Goal: Task Accomplishment & Management: Use online tool/utility

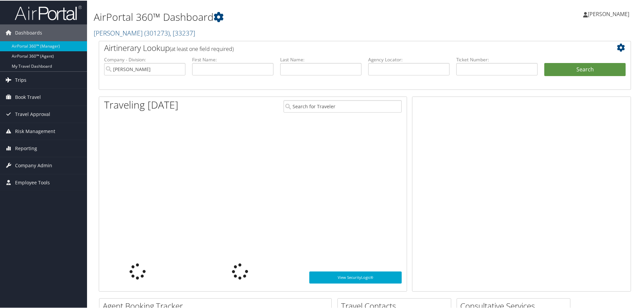
click at [39, 82] on link "Trips" at bounding box center [43, 79] width 87 height 17
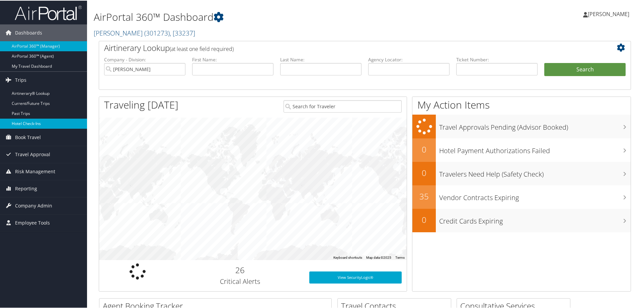
click at [50, 121] on link "Hotel Check-ins" at bounding box center [43, 123] width 87 height 10
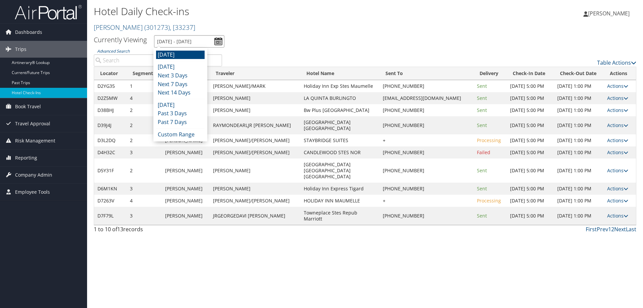
click at [173, 41] on input "9/4/2025 - 9/4/2025" at bounding box center [189, 41] width 70 height 12
click at [194, 68] on li "Today" at bounding box center [180, 67] width 49 height 9
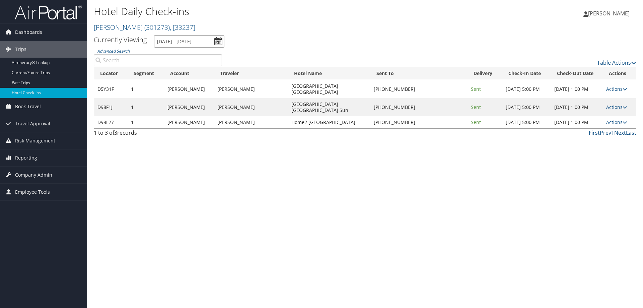
click at [207, 38] on input "9/3/2025 - 9/3/2025" at bounding box center [189, 41] width 70 height 12
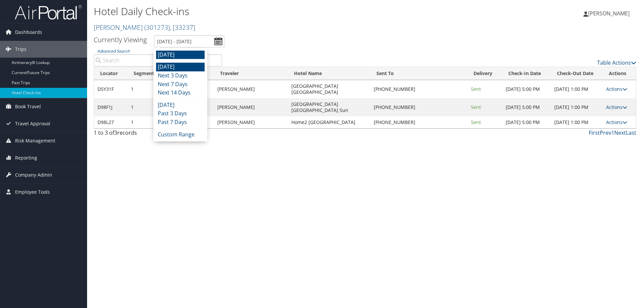
click at [191, 54] on li "Tomorrow" at bounding box center [180, 55] width 49 height 9
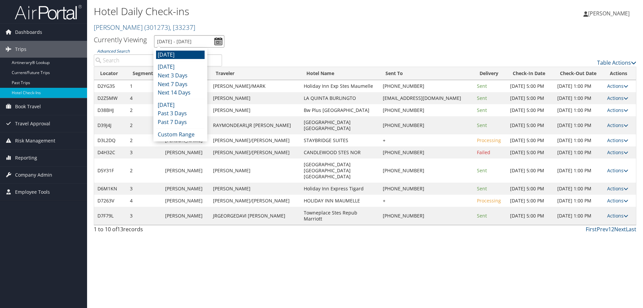
click at [193, 44] on input "9/4/2025 - 9/4/2025" at bounding box center [189, 41] width 70 height 12
click at [187, 64] on li "Today" at bounding box center [180, 67] width 49 height 9
type input "9/3/2025 - 9/3/2025"
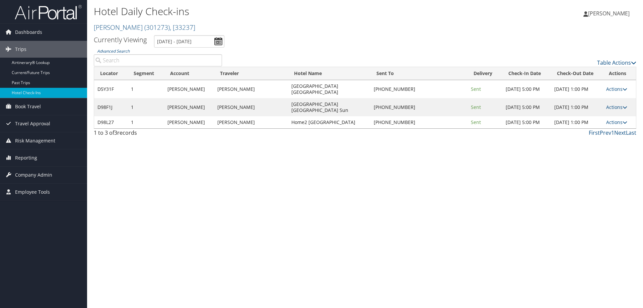
drag, startPoint x: 284, startPoint y: 121, endPoint x: 352, endPoint y: 122, distance: 68.0
click at [352, 122] on td "Home2 Stes Huntsville Research Park" at bounding box center [329, 122] width 82 height 12
copy td "Home2 Stes Huntsville Research"
click at [614, 123] on link "Actions" at bounding box center [616, 122] width 21 height 6
click at [609, 137] on link "Resend" at bounding box center [595, 134] width 57 height 11
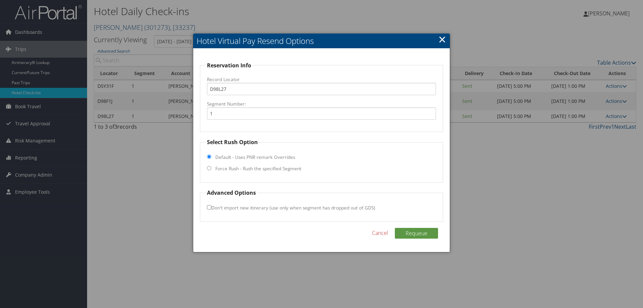
click at [255, 171] on label "Force Rush - Rush the specified Segment" at bounding box center [258, 168] width 86 height 7
click at [211, 170] on input "Force Rush - Rush the specified Segment" at bounding box center [209, 168] width 4 height 4
radio input "true"
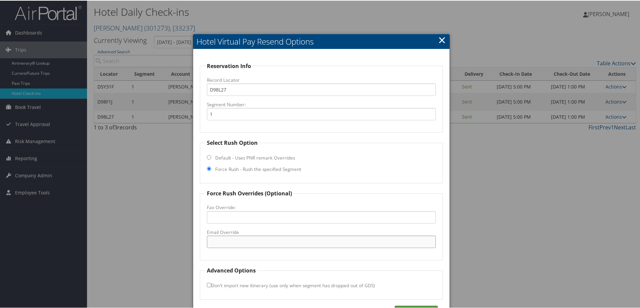
click at [250, 236] on input "Email Override" at bounding box center [321, 241] width 229 height 12
paste input "HSVRP_Home2@hilton.com"
type input "HSVRP_Home2@hilton.com"
click at [411, 304] on div "Reservation Info Record Locator D98L27 Segment Number: 1 Select Rush Option Def…" at bounding box center [321, 189] width 256 height 280
click at [412, 307] on button "Requeue" at bounding box center [416, 310] width 43 height 11
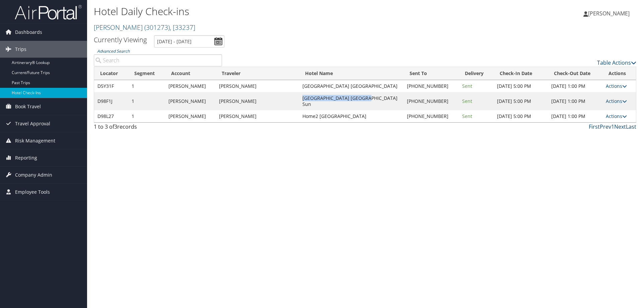
drag, startPoint x: 295, startPoint y: 98, endPoint x: 353, endPoint y: 100, distance: 57.6
click at [353, 100] on td "Hampton Inn Stes Bluffton Sun" at bounding box center [351, 101] width 105 height 18
copy td "Hampton Inn Stes Bluffton"
click at [605, 98] on link "Actions" at bounding box center [615, 101] width 21 height 6
click at [605, 109] on link "Resend" at bounding box center [594, 107] width 57 height 11
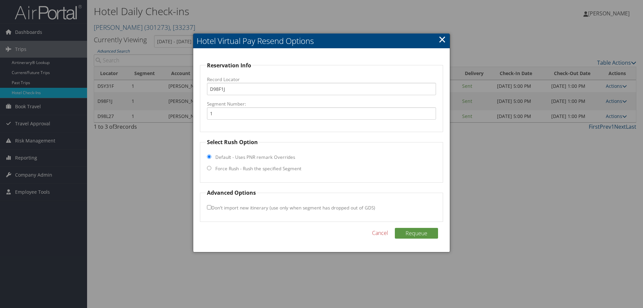
click at [256, 169] on label "Force Rush - Rush the specified Segment" at bounding box center [258, 168] width 86 height 7
click at [211, 169] on input "Force Rush - Rush the specified Segment" at bounding box center [209, 168] width 4 height 4
radio input "true"
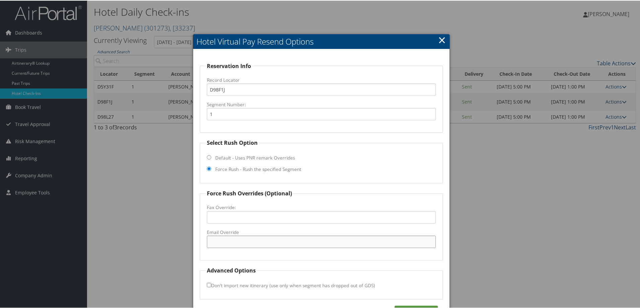
click at [229, 240] on input "Email Override" at bounding box center [321, 241] width 229 height 12
paste input "BFNSC_Hampton_Suites@hilton.com"
type input "BFNSC_Hampton_Suites@hilton.com"
click at [411, 305] on button "Requeue" at bounding box center [416, 310] width 43 height 11
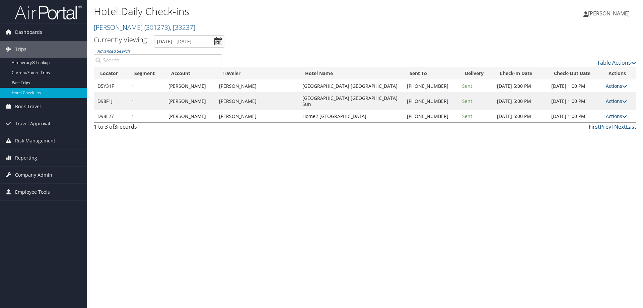
click at [623, 85] on icon at bounding box center [624, 86] width 5 height 5
click at [603, 124] on link "View Itinerary" at bounding box center [594, 129] width 57 height 11
click at [612, 86] on link "Actions" at bounding box center [615, 86] width 21 height 6
click at [600, 93] on link "Resend" at bounding box center [594, 95] width 57 height 11
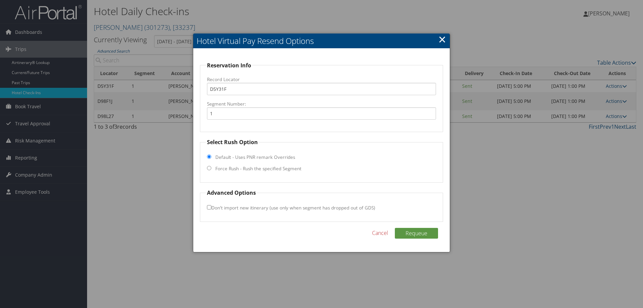
drag, startPoint x: 234, startPoint y: 168, endPoint x: 236, endPoint y: 174, distance: 6.3
click at [234, 168] on label "Force Rush - Rush the specified Segment" at bounding box center [258, 168] width 86 height 7
click at [211, 168] on input "Force Rush - Rush the specified Segment" at bounding box center [209, 168] width 4 height 4
radio input "true"
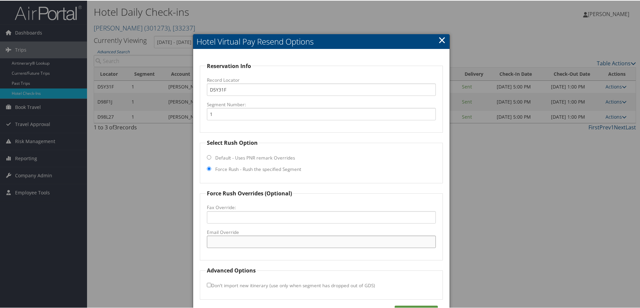
click at [246, 240] on input "Email Override" at bounding box center [321, 241] width 229 height 12
paste input "frontdeskfis@yahoo.com"
type input "frontdeskfis@yahoo.com"
click at [417, 306] on button "Requeue" at bounding box center [416, 310] width 43 height 11
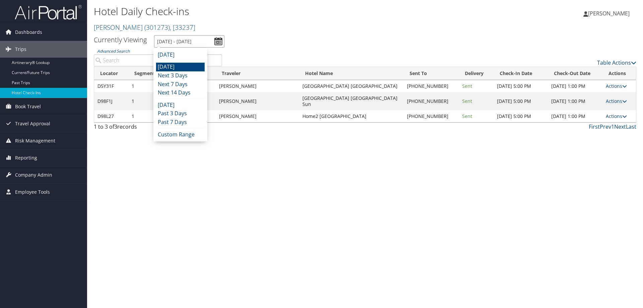
click at [179, 38] on input "9/3/2025 - 9/3/2025" at bounding box center [189, 41] width 70 height 12
click at [177, 68] on li "Today" at bounding box center [180, 67] width 49 height 9
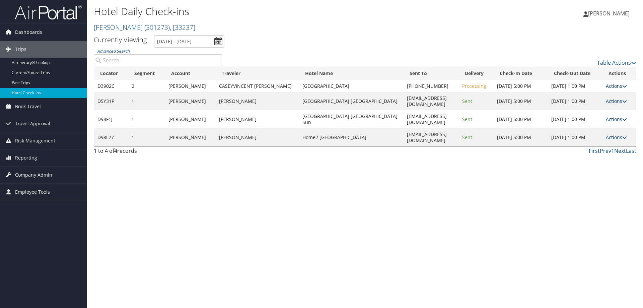
click at [626, 85] on icon at bounding box center [624, 86] width 5 height 5
click at [612, 129] on link "View Itinerary" at bounding box center [598, 129] width 57 height 11
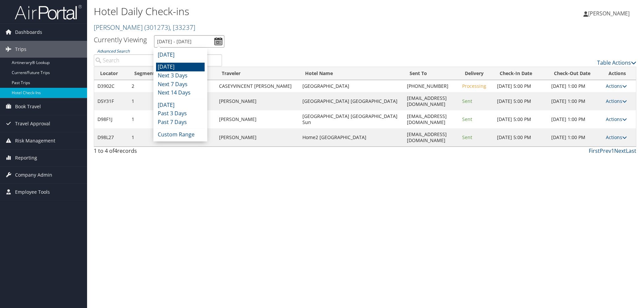
click at [188, 42] on input "9/3/2025 - 9/3/2025" at bounding box center [189, 41] width 70 height 12
click at [191, 66] on li "Today" at bounding box center [180, 67] width 49 height 9
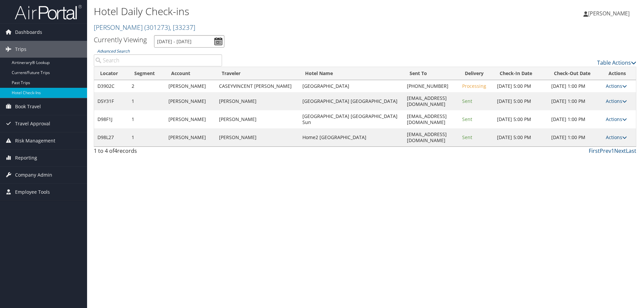
click at [176, 44] on input "9/3/2025 - 9/3/2025" at bounding box center [189, 41] width 70 height 12
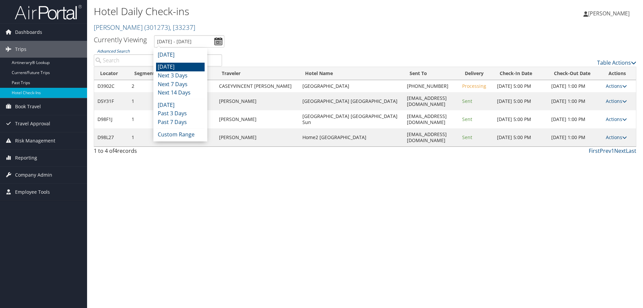
click at [174, 66] on li "Today" at bounding box center [180, 67] width 49 height 9
type input "9/3/2025 - 9/3/2025"
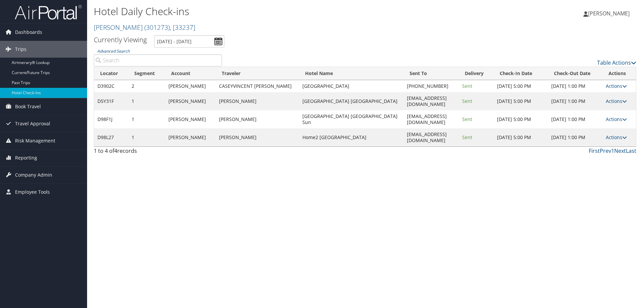
drag, startPoint x: 384, startPoint y: 161, endPoint x: 392, endPoint y: 157, distance: 9.0
click at [385, 161] on div "Hotel Daily Check-ins Traeger ( 301273 ) , [ 33237 ] Traeger Traeger , [33237] …" at bounding box center [365, 154] width 556 height 308
click at [620, 85] on link "Actions" at bounding box center [615, 86] width 21 height 6
click at [610, 92] on link "Resend" at bounding box center [598, 95] width 57 height 11
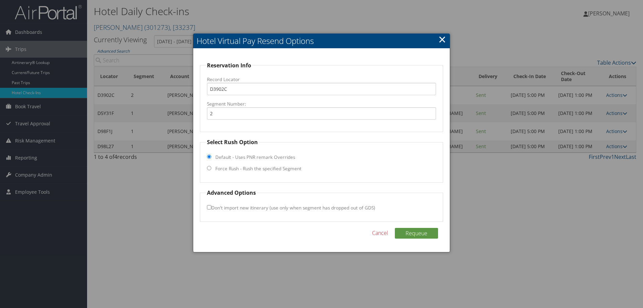
click at [249, 166] on label "Force Rush - Rush the specified Segment" at bounding box center [258, 168] width 86 height 7
click at [211, 166] on input "Force Rush - Rush the specified Segment" at bounding box center [209, 168] width 4 height 4
radio input "true"
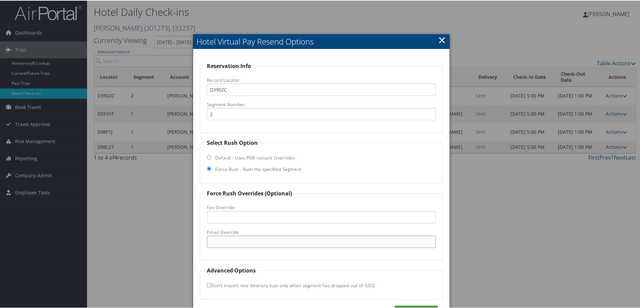
click at [241, 237] on input "Email Override" at bounding box center [321, 241] width 229 height 12
paste input "SLEOR_hampton_suites@hilton.com"
type input "SLEOR_hampton_suites@hilton.com"
click at [412, 305] on button "Requeue" at bounding box center [416, 310] width 43 height 11
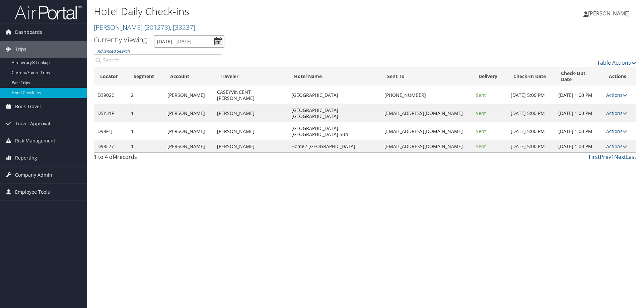
click at [184, 41] on input "9/3/2025 - 9/3/2025" at bounding box center [189, 41] width 70 height 12
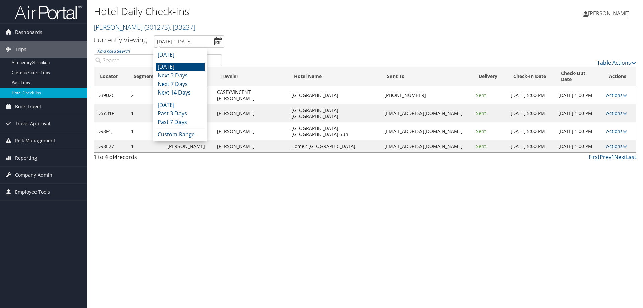
click at [183, 65] on li "Today" at bounding box center [180, 67] width 49 height 9
type input "9/3/2025 - 9/3/2025"
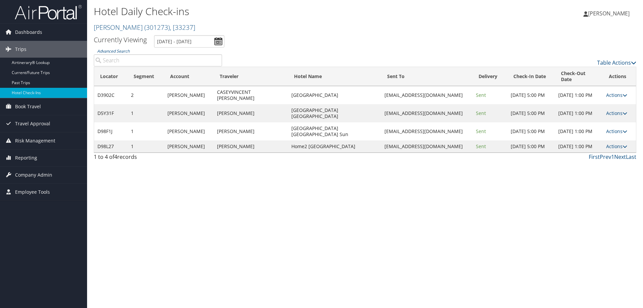
click at [462, 182] on div "Hotel Daily Check-ins Traeger ( 301273 ) , [ 33237 ] Traeger Traeger , [33237] …" at bounding box center [365, 154] width 556 height 308
click at [70, 158] on link "Reporting" at bounding box center [43, 157] width 87 height 17
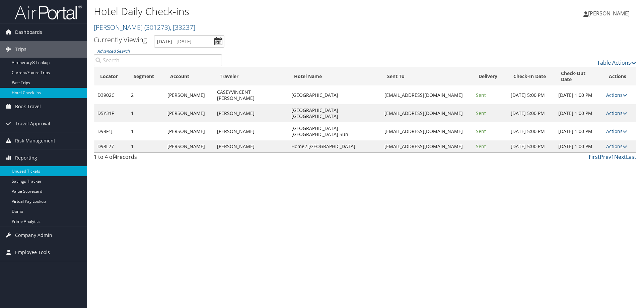
click at [56, 167] on link "Unused Tickets" at bounding box center [43, 171] width 87 height 10
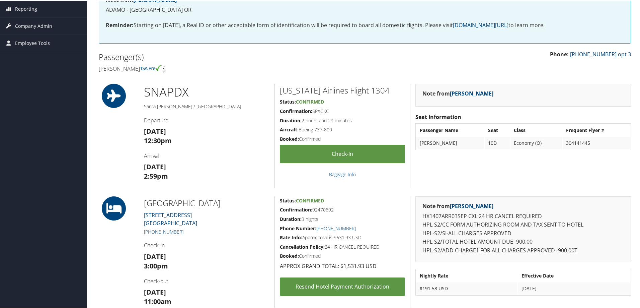
scroll to position [134, 0]
